Goal: Information Seeking & Learning: Learn about a topic

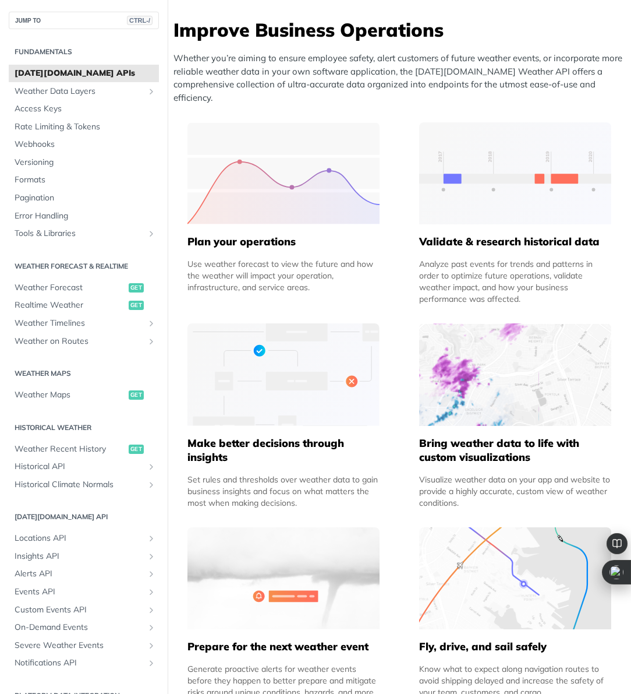
scroll to position [350, 0]
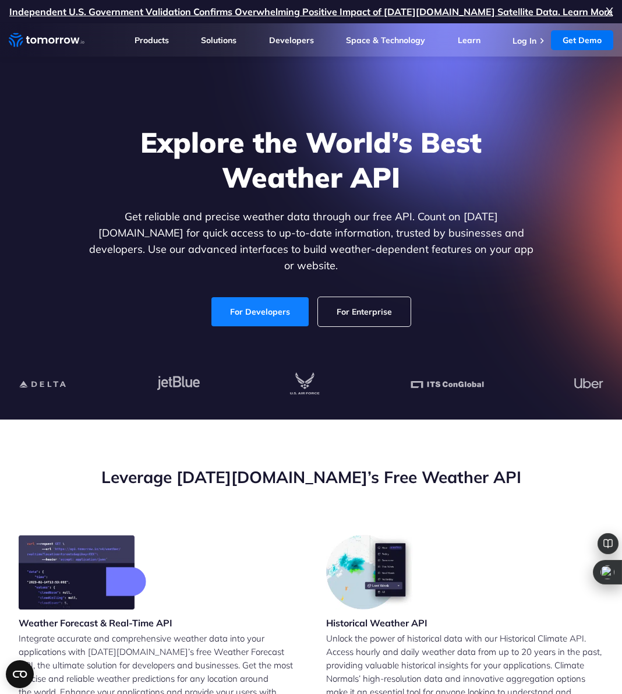
click at [245, 297] on link "For Developers" at bounding box center [259, 311] width 97 height 29
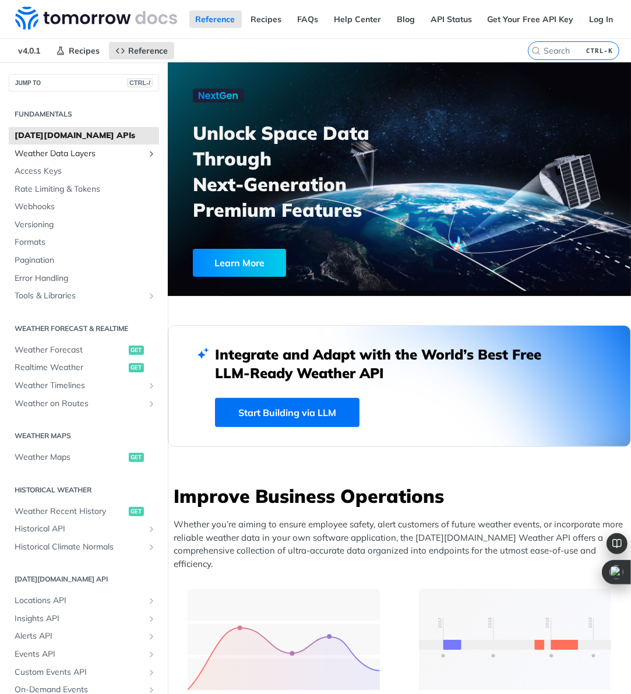
click at [91, 151] on span "Weather Data Layers" at bounding box center [79, 154] width 129 height 12
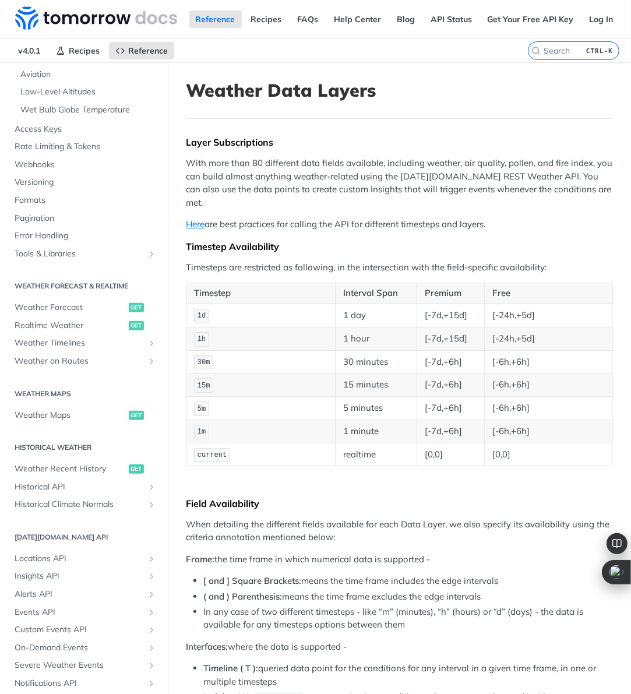
scroll to position [250, 0]
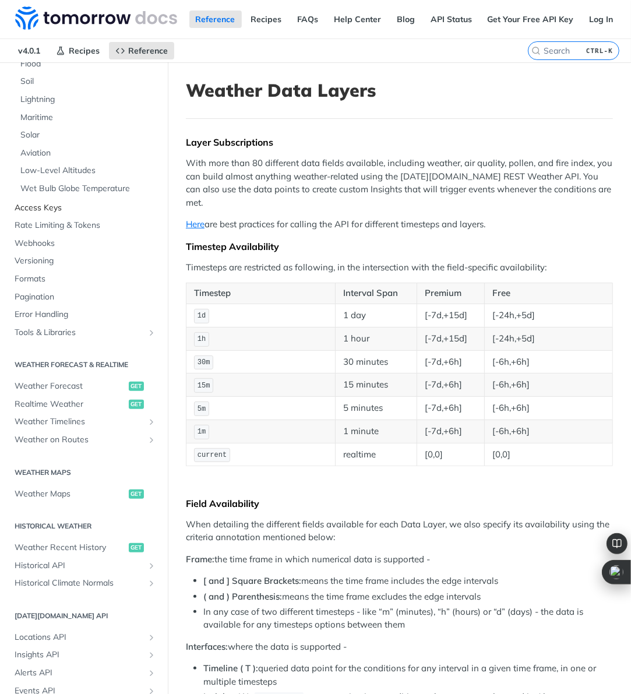
click at [35, 202] on span "Access Keys" at bounding box center [86, 208] width 142 height 12
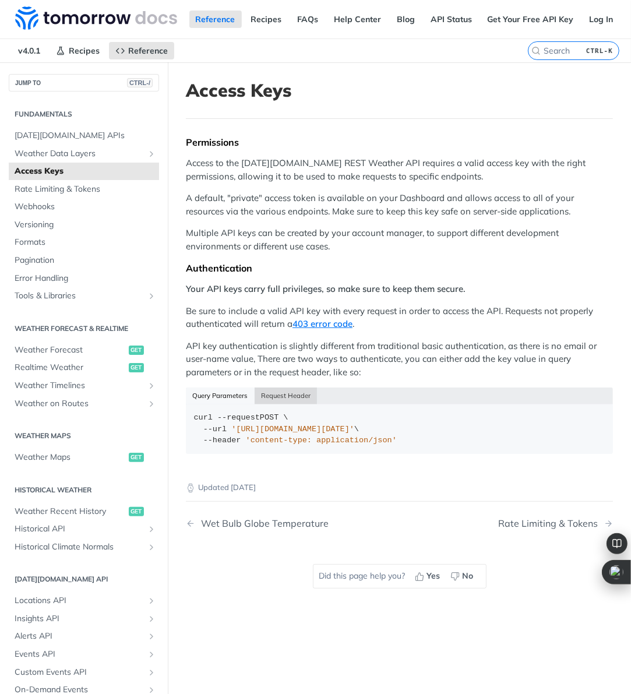
click at [295, 396] on button "Request Header" at bounding box center [286, 395] width 63 height 16
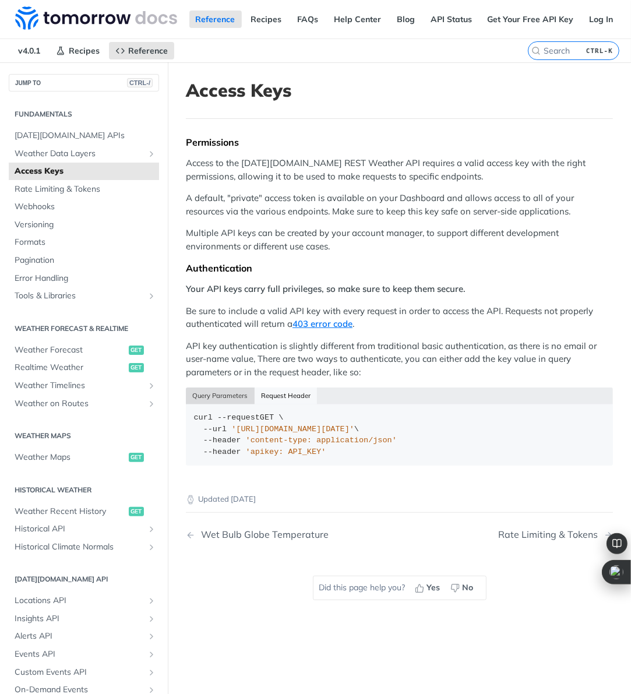
click at [215, 391] on button "Query Parameters" at bounding box center [220, 395] width 69 height 16
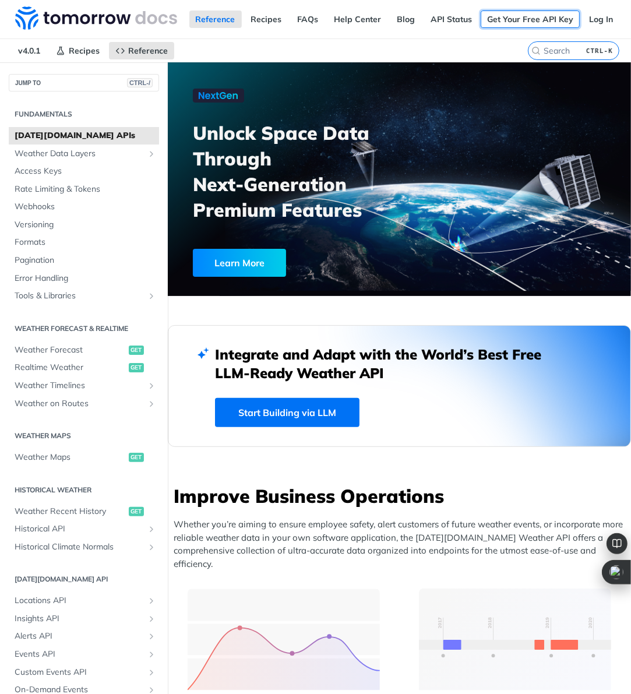
click at [504, 17] on link "Get Your Free API Key" at bounding box center [530, 18] width 99 height 17
click at [312, 47] on nav "v4.0.1 Recipes Reference" at bounding box center [264, 50] width 528 height 23
